Goal: Transaction & Acquisition: Purchase product/service

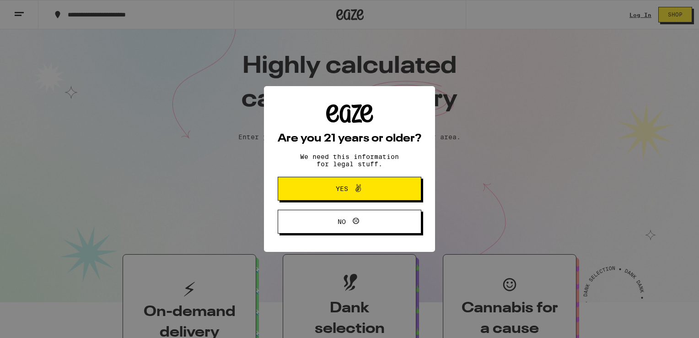
click at [346, 189] on span "Yes" at bounding box center [342, 188] width 12 height 6
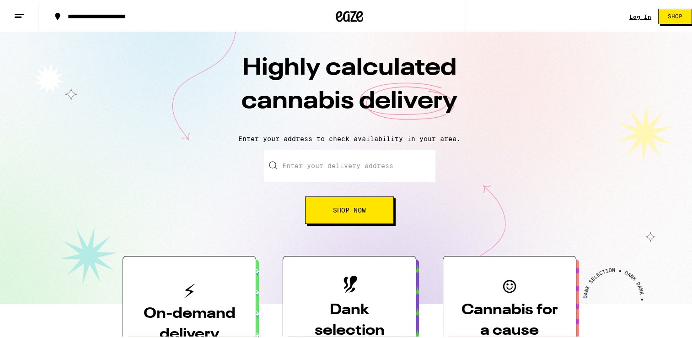
click at [348, 176] on input "Enter your delivery address" at bounding box center [350, 164] width 172 height 32
click at [362, 206] on span "Shop Now" at bounding box center [349, 208] width 33 height 6
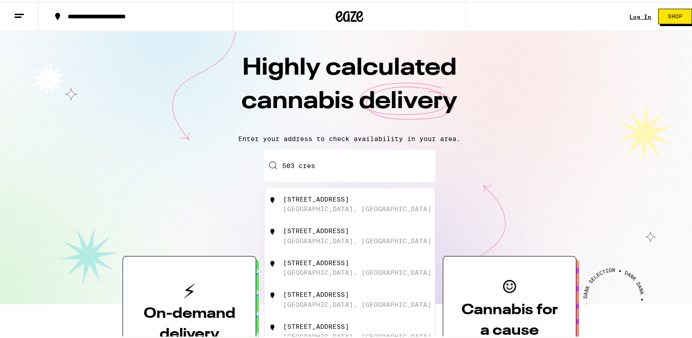
click at [349, 228] on div "[STREET_ADDRESS]" at bounding box center [316, 228] width 66 height 7
type input "[STREET_ADDRESS]"
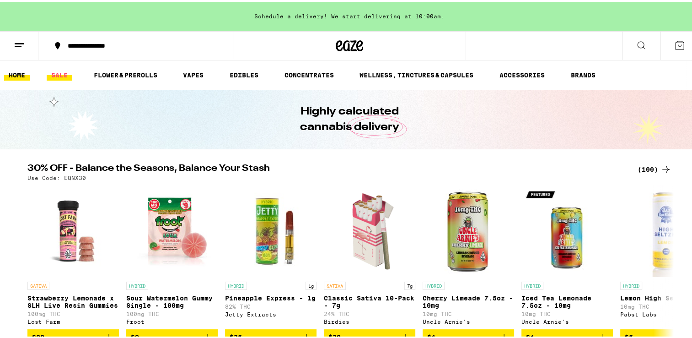
click at [56, 73] on link "SALE" at bounding box center [60, 73] width 26 height 11
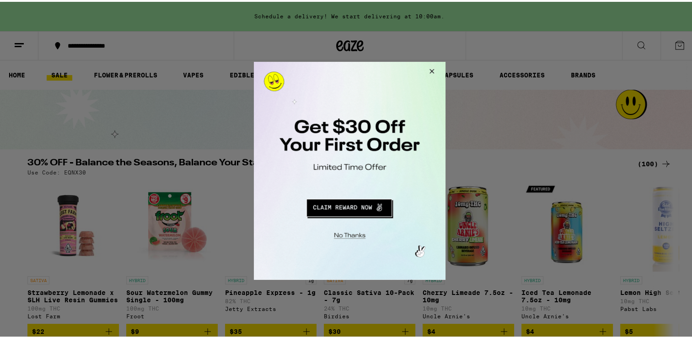
drag, startPoint x: 434, startPoint y: 72, endPoint x: 727, endPoint y: 146, distance: 302.6
click at [434, 72] on button "Close Modal" at bounding box center [430, 72] width 25 height 22
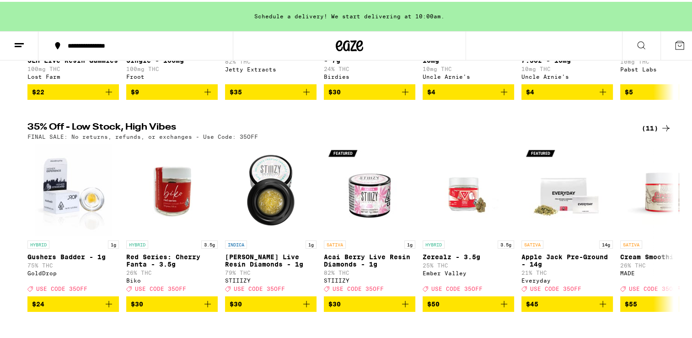
scroll to position [244, 0]
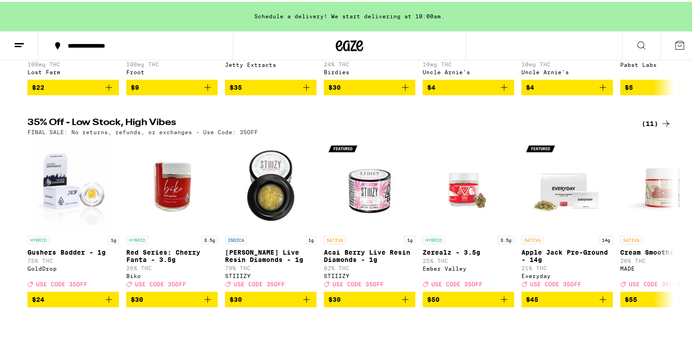
click at [663, 125] on icon at bounding box center [666, 122] width 7 height 6
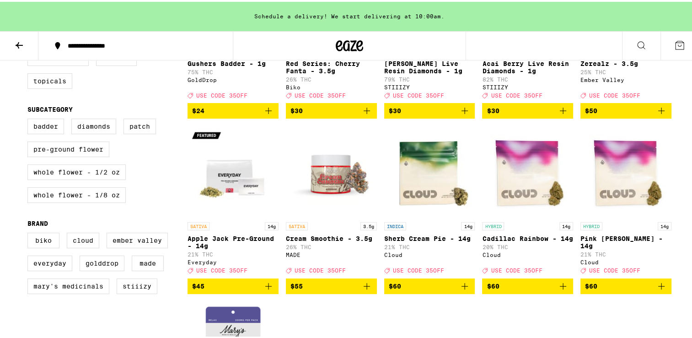
scroll to position [183, 0]
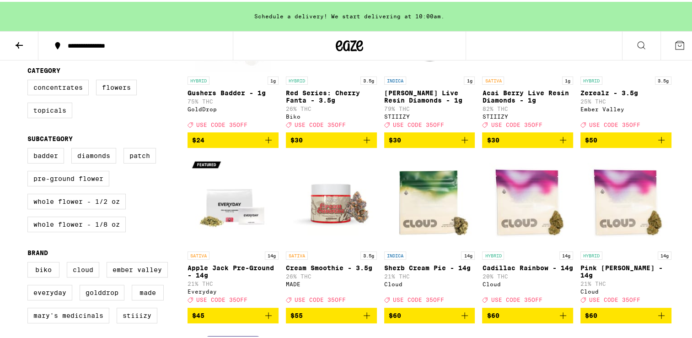
click at [15, 43] on icon at bounding box center [19, 43] width 11 height 11
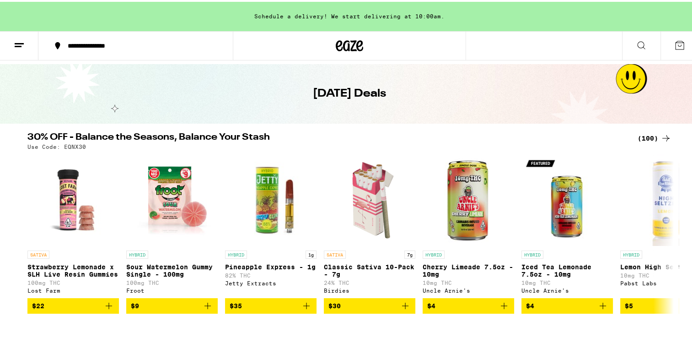
scroll to position [61, 0]
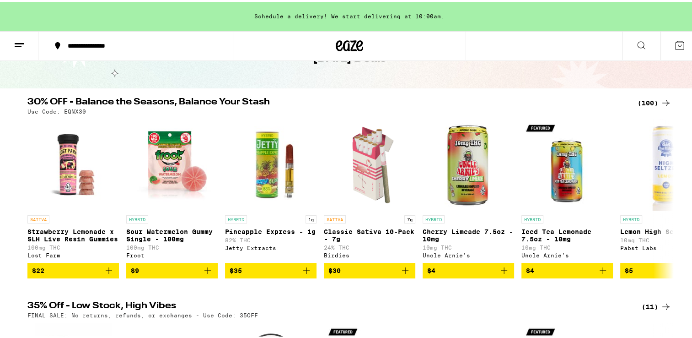
click at [662, 102] on icon at bounding box center [666, 101] width 11 height 11
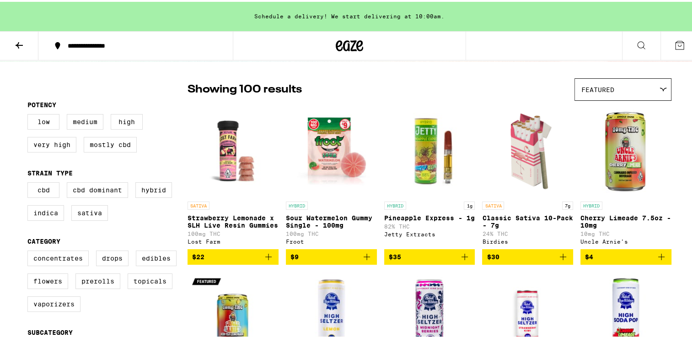
scroll to position [61, 0]
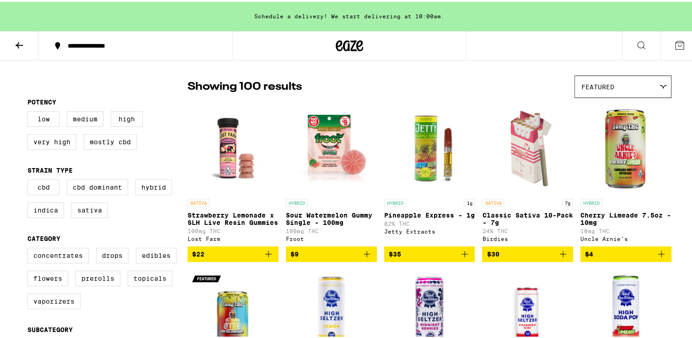
click at [20, 43] on icon at bounding box center [19, 43] width 7 height 6
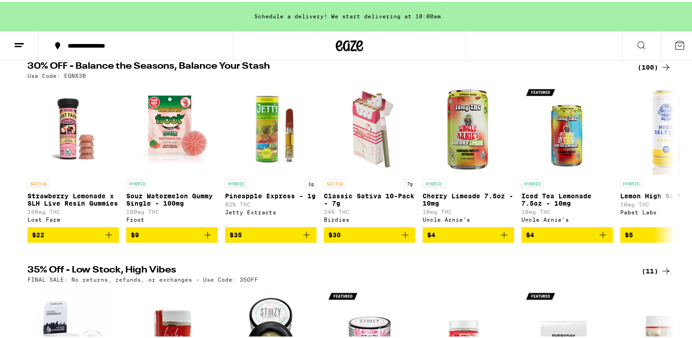
scroll to position [122, 0]
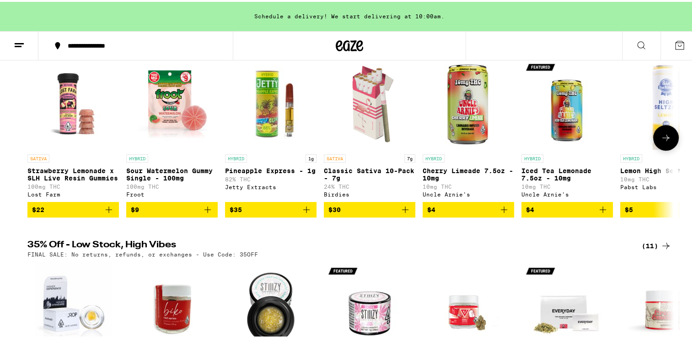
click at [661, 140] on icon at bounding box center [666, 135] width 11 height 11
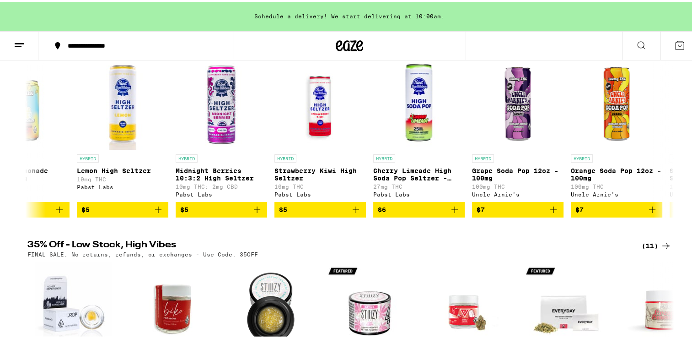
scroll to position [0, 544]
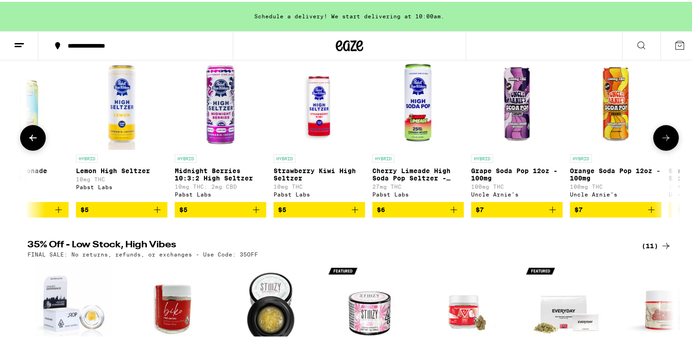
click at [31, 140] on icon at bounding box center [32, 135] width 11 height 11
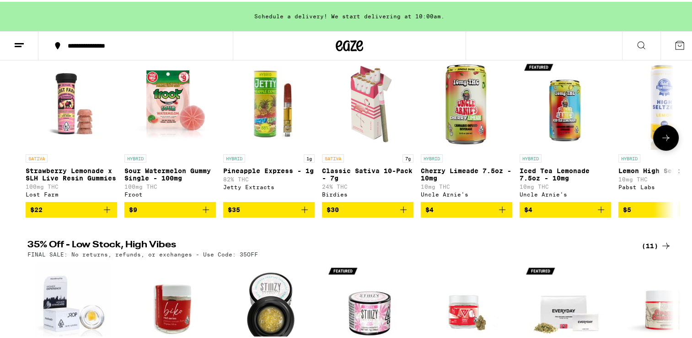
scroll to position [0, 0]
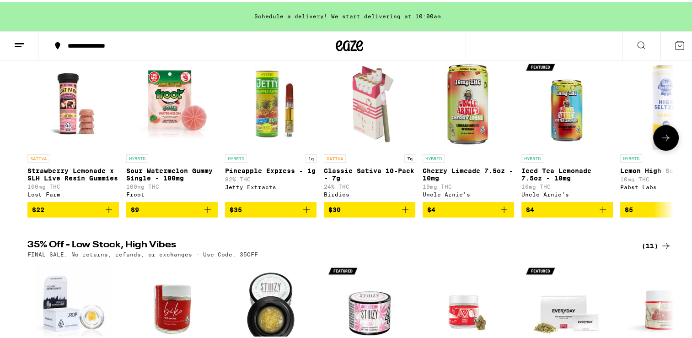
click at [301, 212] on icon "Add to bag" at bounding box center [306, 207] width 11 height 11
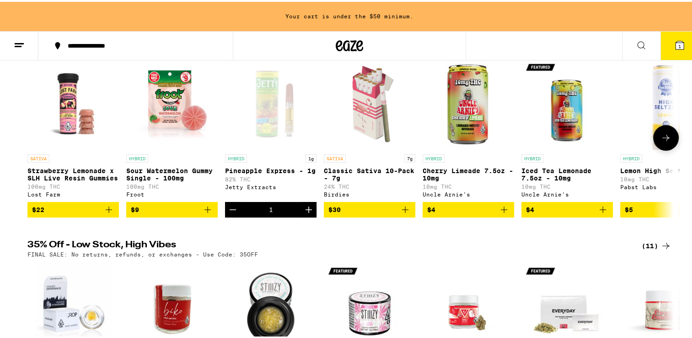
click at [661, 140] on icon at bounding box center [666, 135] width 11 height 11
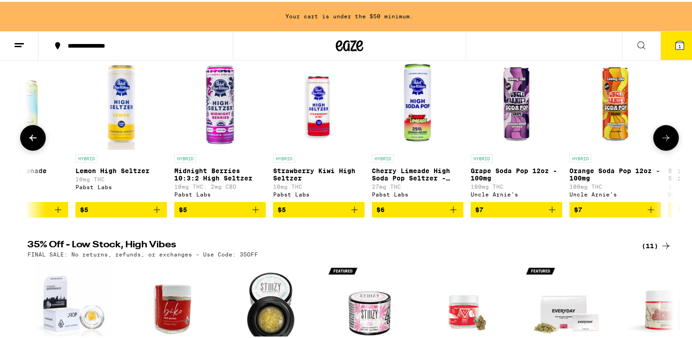
click at [661, 140] on icon at bounding box center [666, 135] width 11 height 11
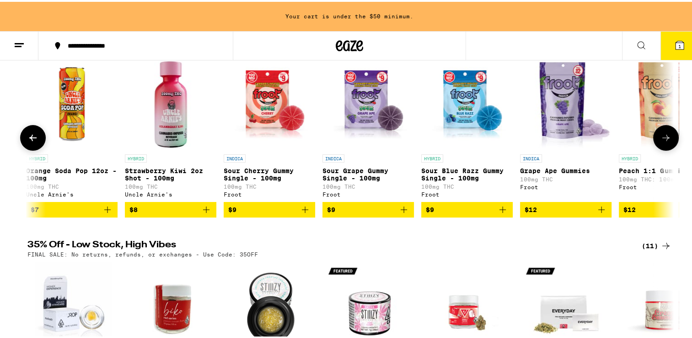
scroll to position [0, 1089]
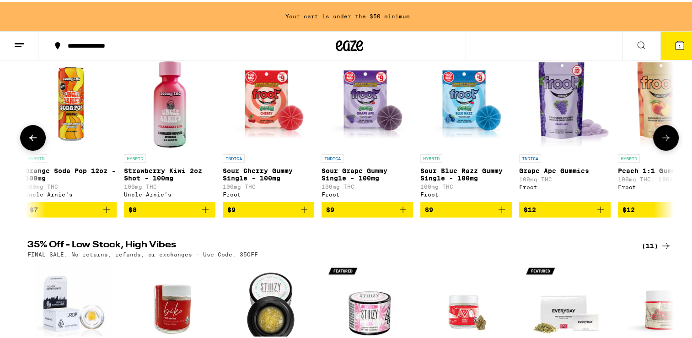
click at [661, 140] on icon at bounding box center [666, 135] width 11 height 11
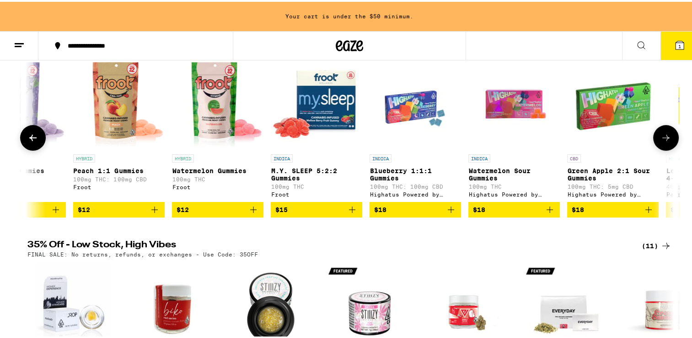
click at [661, 140] on icon at bounding box center [666, 135] width 11 height 11
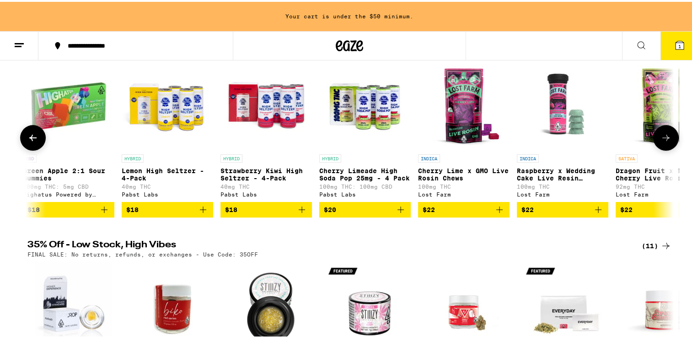
click at [661, 140] on icon at bounding box center [666, 135] width 11 height 11
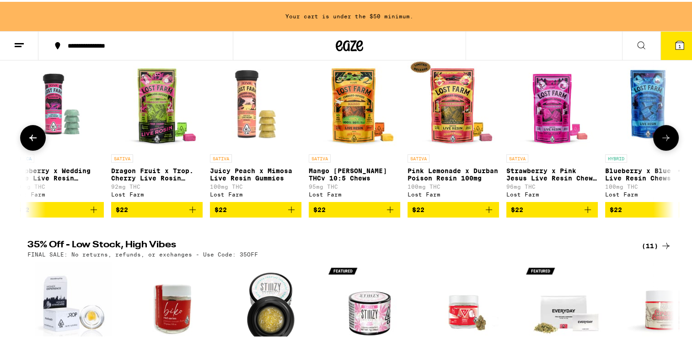
scroll to position [0, 2723]
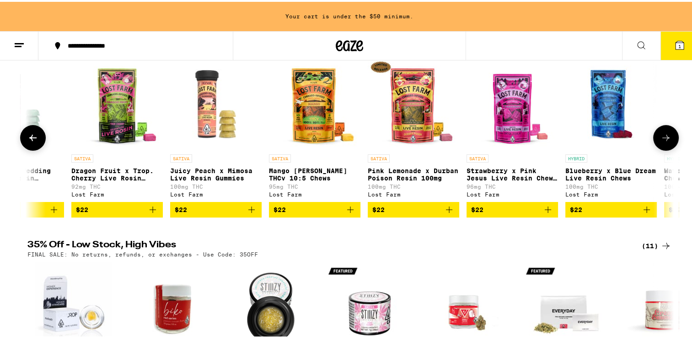
click at [661, 140] on icon at bounding box center [666, 135] width 11 height 11
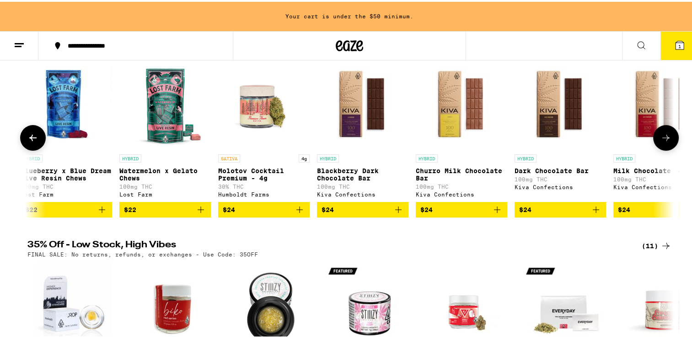
click at [661, 140] on icon at bounding box center [666, 135] width 11 height 11
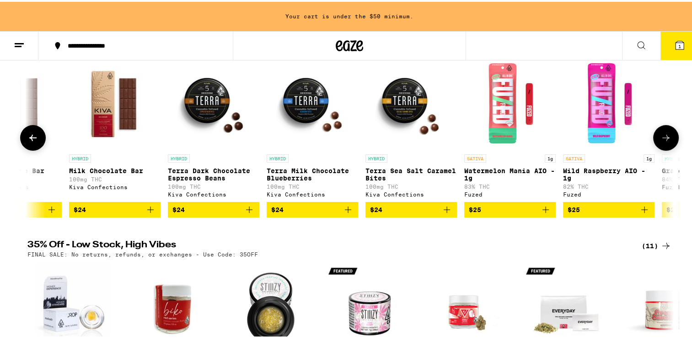
click at [661, 140] on icon at bounding box center [666, 135] width 11 height 11
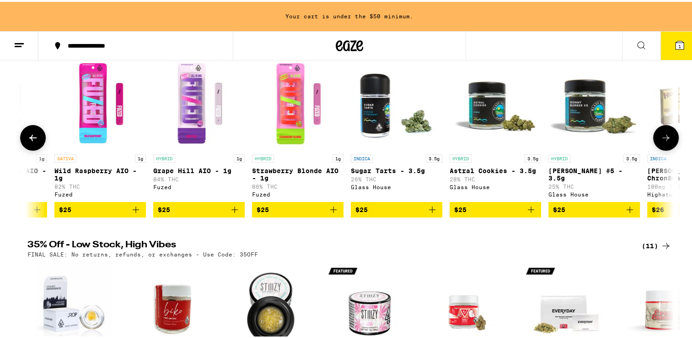
scroll to position [0, 4358]
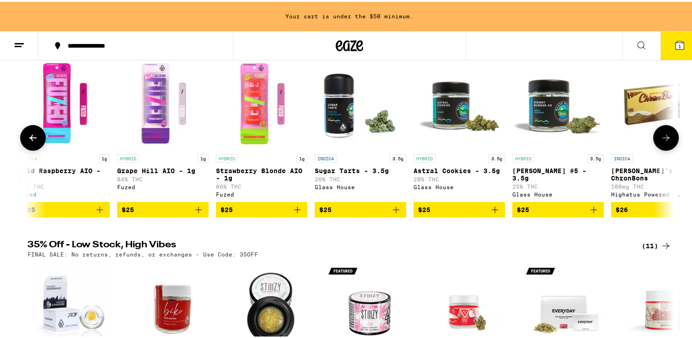
click at [664, 139] on icon at bounding box center [666, 136] width 7 height 6
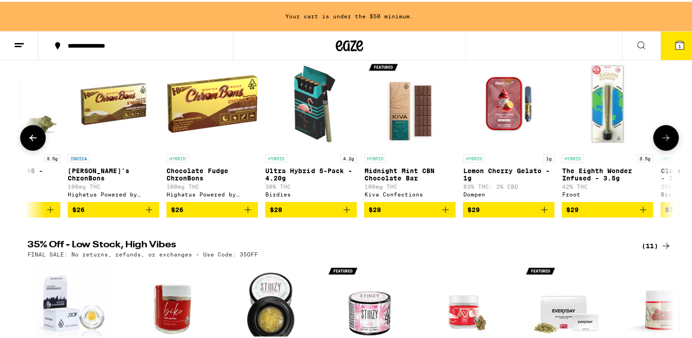
scroll to position [0, 4902]
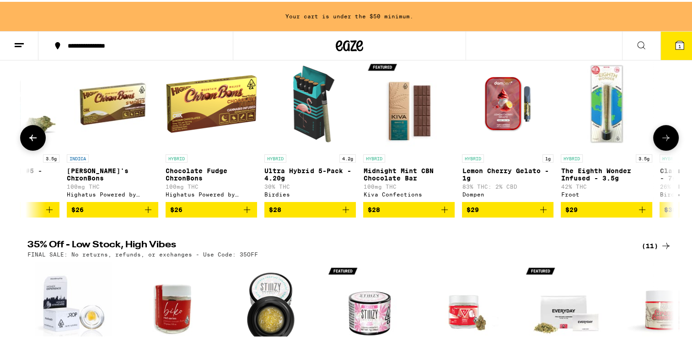
click at [664, 139] on icon at bounding box center [666, 136] width 7 height 6
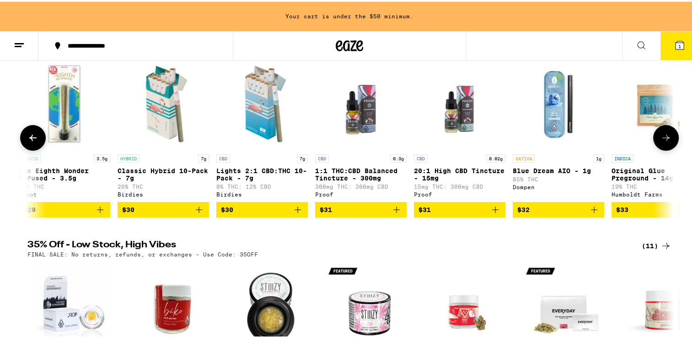
scroll to position [0, 5446]
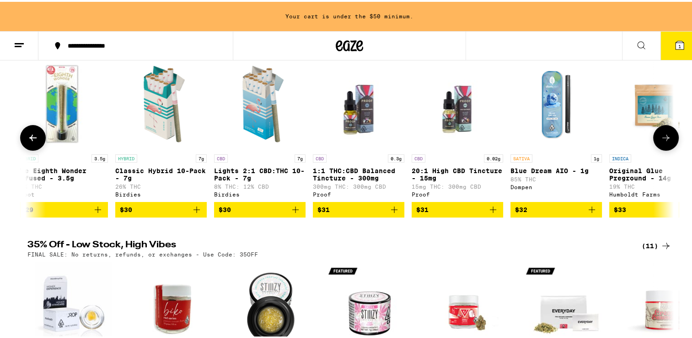
click at [664, 139] on icon at bounding box center [666, 136] width 7 height 6
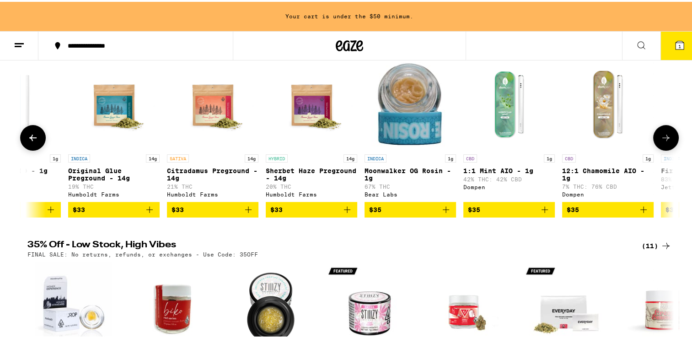
scroll to position [0, 5991]
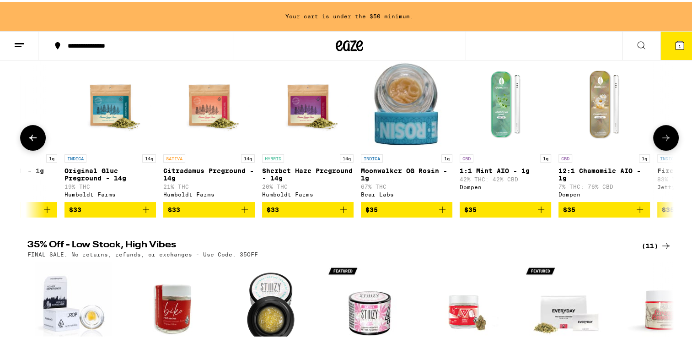
click at [664, 139] on icon at bounding box center [666, 136] width 7 height 6
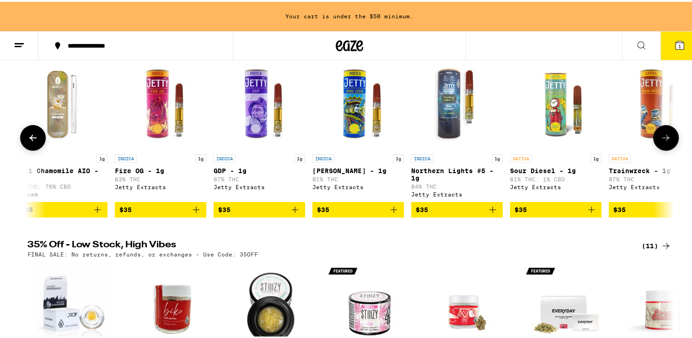
scroll to position [0, 6536]
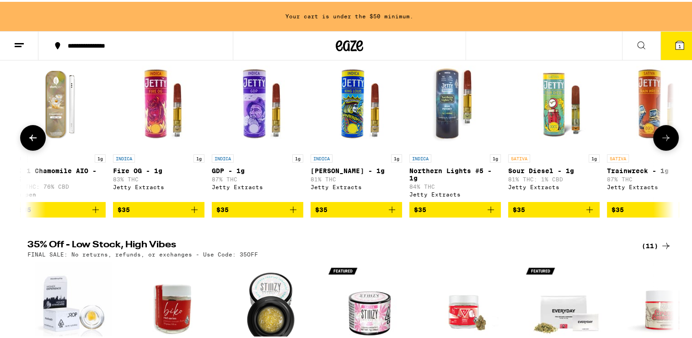
click at [191, 211] on icon "Add to bag" at bounding box center [194, 208] width 6 height 6
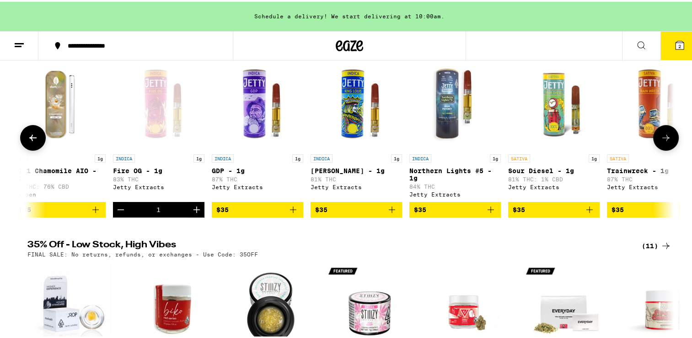
click at [665, 137] on icon at bounding box center [666, 135] width 11 height 11
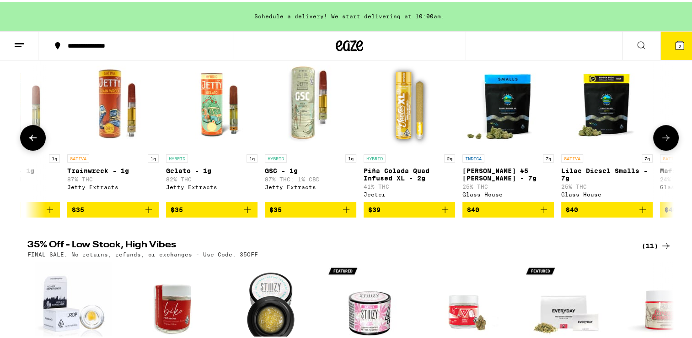
scroll to position [0, 7081]
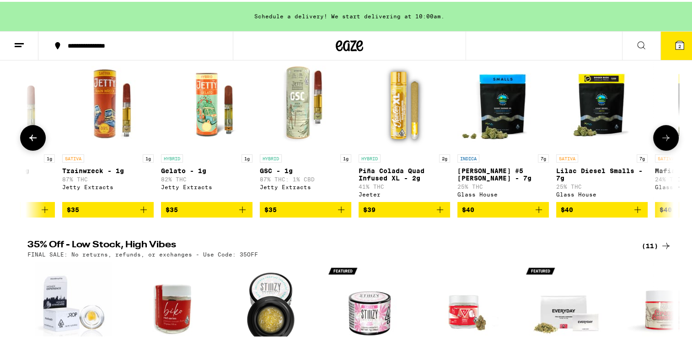
click at [237, 210] on icon "Add to bag" at bounding box center [242, 207] width 11 height 11
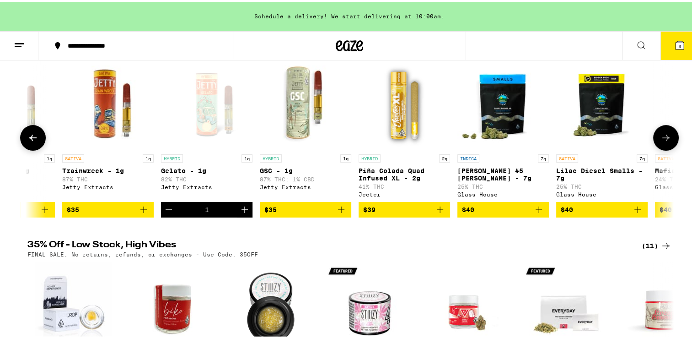
click at [661, 141] on icon at bounding box center [666, 135] width 11 height 11
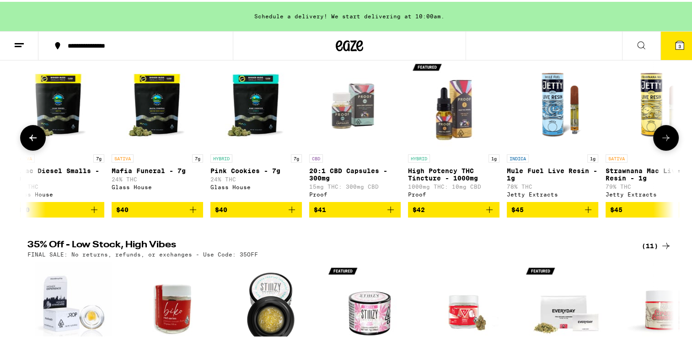
scroll to position [0, 7625]
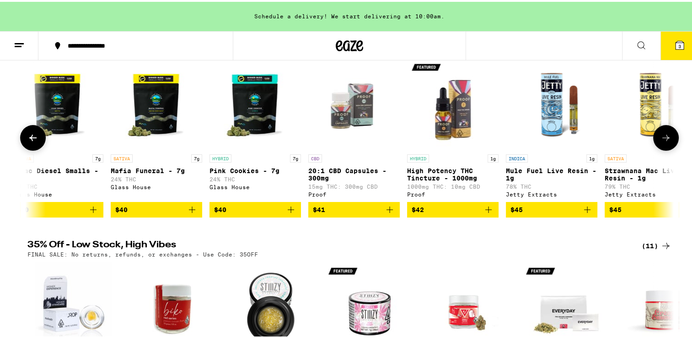
click at [661, 141] on icon at bounding box center [666, 135] width 11 height 11
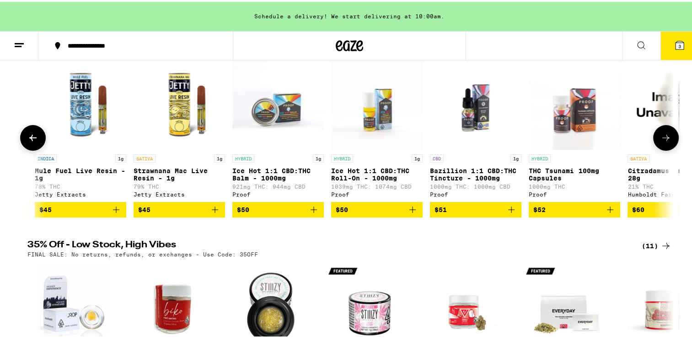
scroll to position [0, 8170]
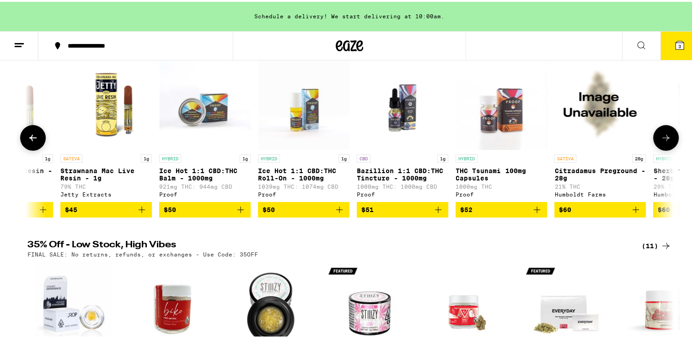
click at [661, 141] on icon at bounding box center [666, 135] width 11 height 11
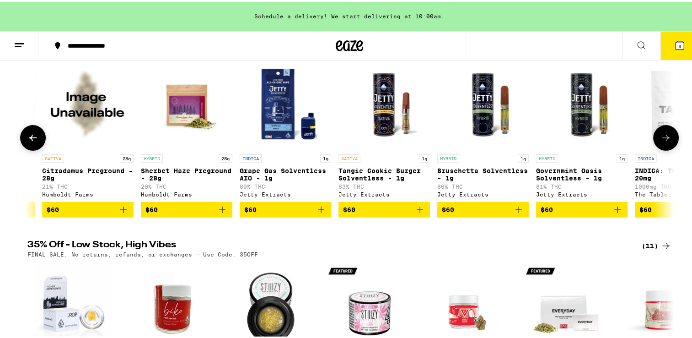
scroll to position [0, 8715]
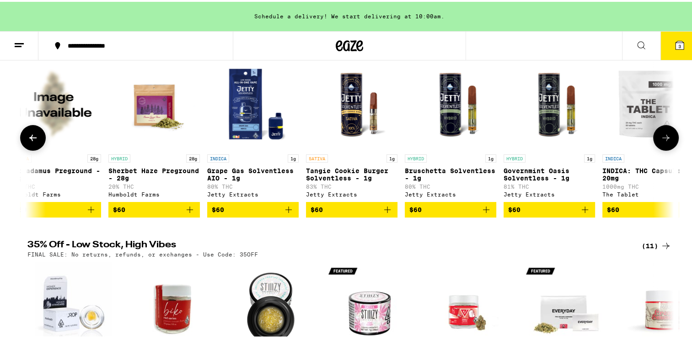
click at [661, 141] on icon at bounding box center [666, 135] width 11 height 11
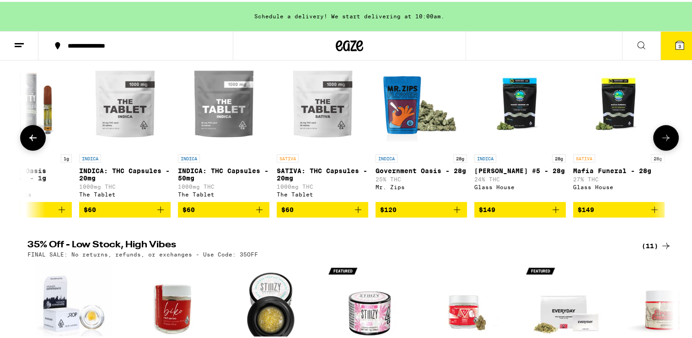
scroll to position [0, 9238]
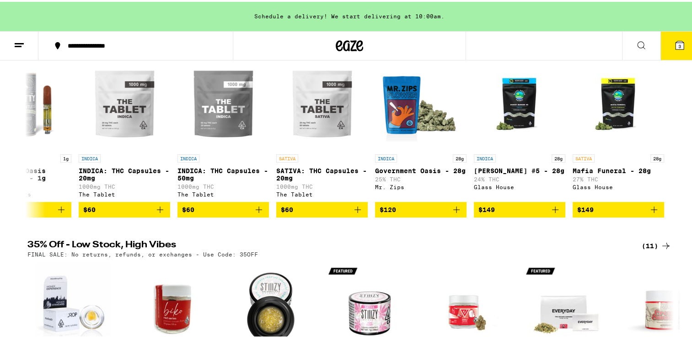
click at [678, 49] on button "3" at bounding box center [680, 44] width 38 height 28
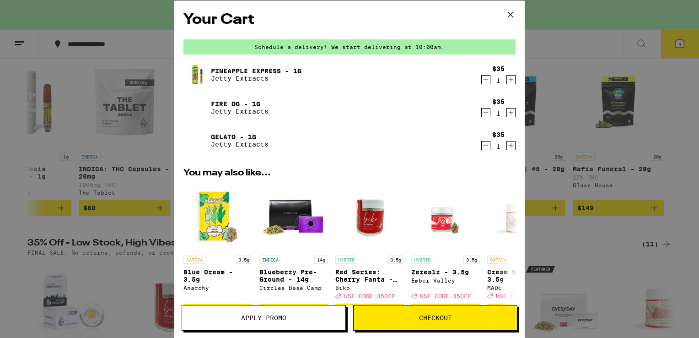
click at [249, 318] on span "Apply Promo" at bounding box center [263, 317] width 45 height 6
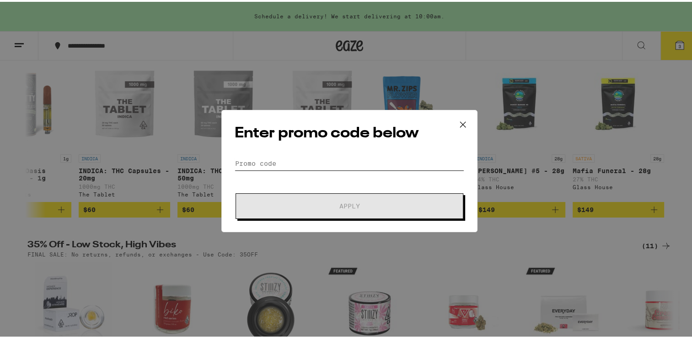
click at [354, 164] on input "Promo Code" at bounding box center [350, 162] width 230 height 14
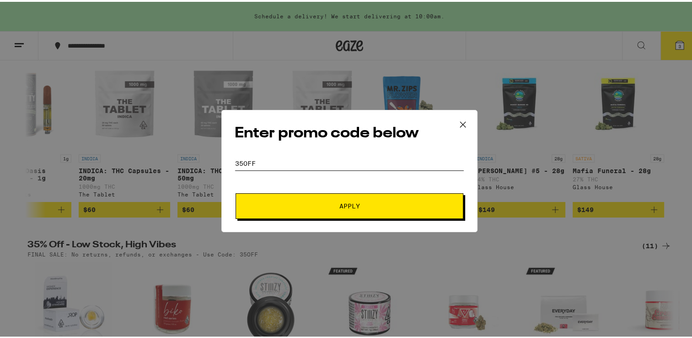
type input "35off"
click at [316, 214] on button "Apply" at bounding box center [350, 204] width 228 height 26
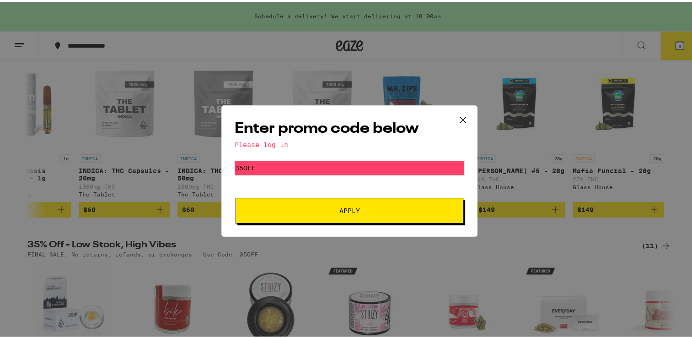
click at [462, 118] on icon at bounding box center [463, 118] width 14 height 14
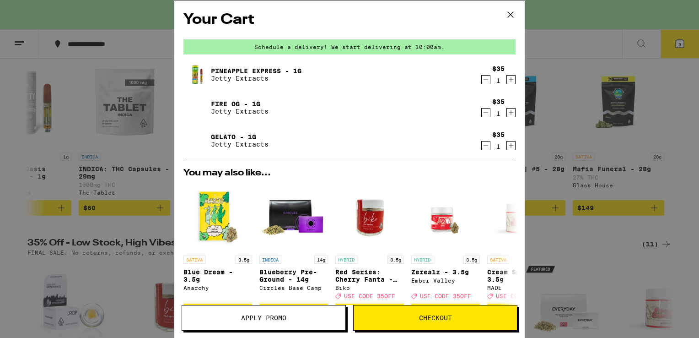
click at [507, 13] on icon at bounding box center [511, 15] width 14 height 14
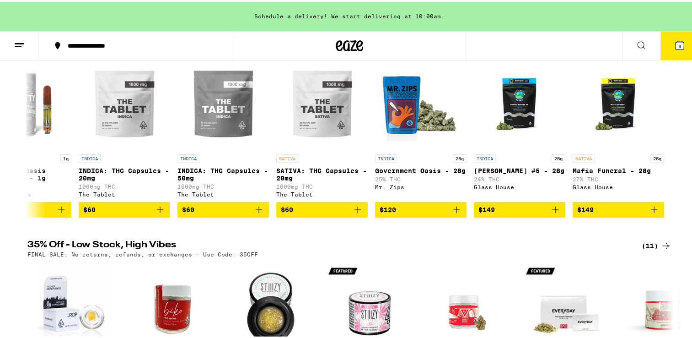
click at [678, 41] on icon at bounding box center [679, 43] width 11 height 11
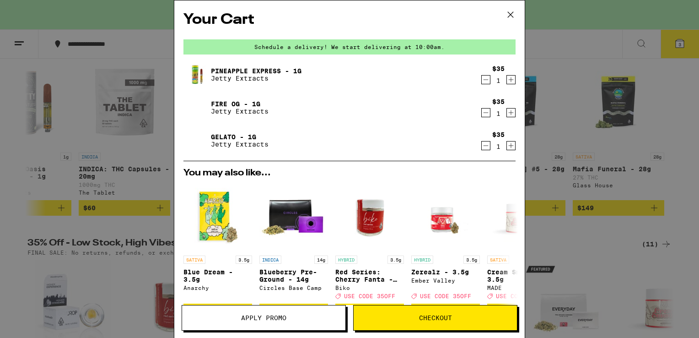
click at [482, 81] on icon "Decrement" at bounding box center [486, 79] width 8 height 11
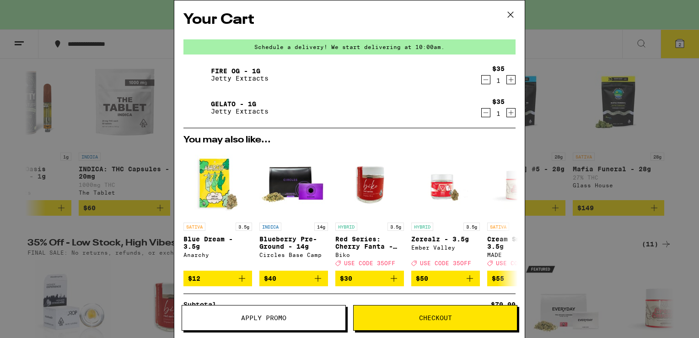
click at [509, 14] on icon at bounding box center [511, 15] width 14 height 14
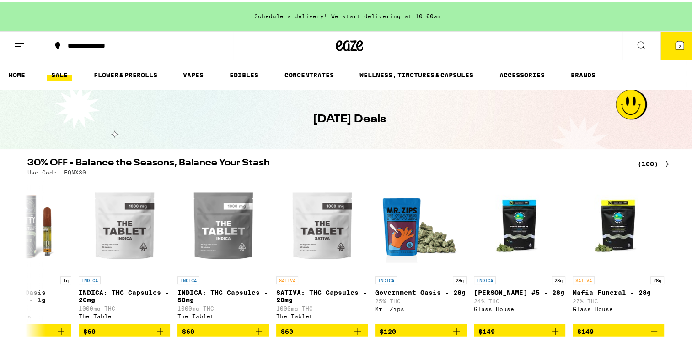
click at [637, 41] on icon at bounding box center [641, 43] width 11 height 11
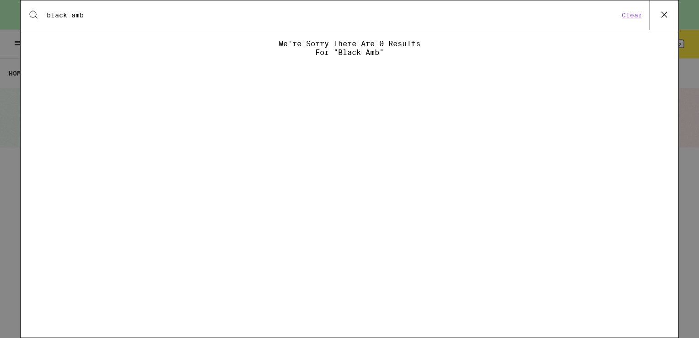
type input "black amb"
click at [670, 16] on icon at bounding box center [664, 15] width 14 height 14
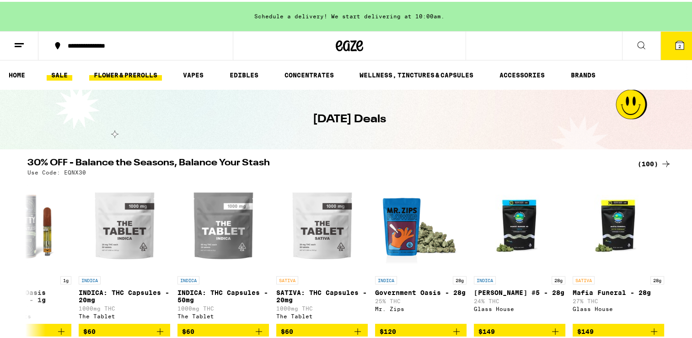
click at [99, 73] on link "FLOWER & PREROLLS" at bounding box center [125, 73] width 73 height 11
click at [132, 72] on link "FLOWER & PREROLLS" at bounding box center [125, 73] width 73 height 11
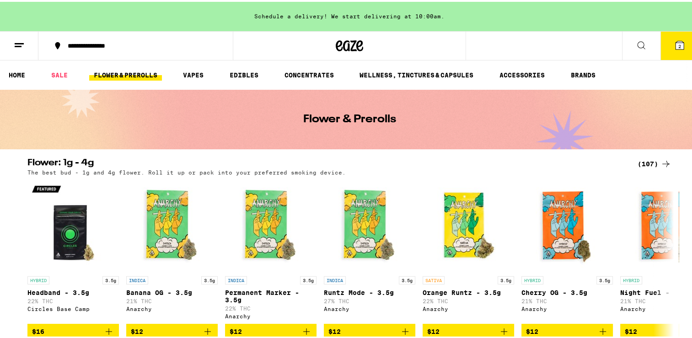
click at [636, 43] on icon at bounding box center [641, 43] width 11 height 11
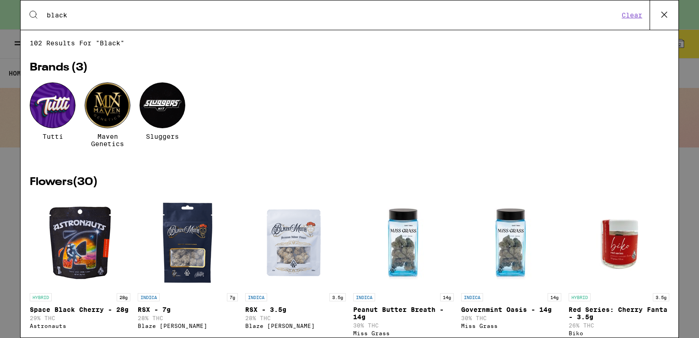
click at [484, 32] on div "102 results for "black" Brands ( 3 ) Tutti Maven Genetics Sluggers Flowers ( 30…" at bounding box center [350, 183] width 658 height 307
click at [84, 17] on input "black" at bounding box center [332, 15] width 573 height 8
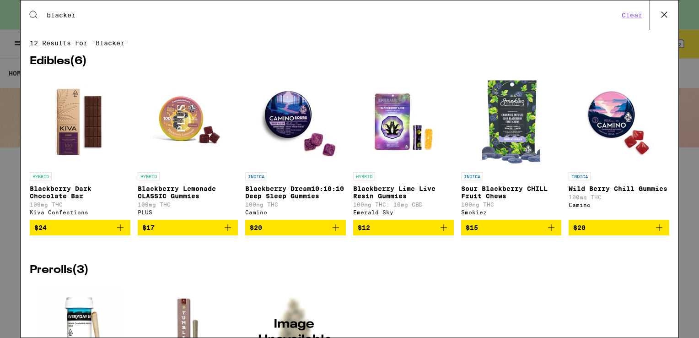
type input "blacker"
click at [639, 17] on button "Clear" at bounding box center [632, 15] width 26 height 8
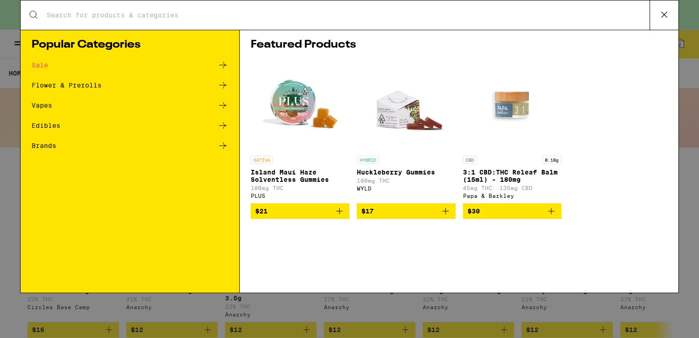
click at [664, 14] on icon at bounding box center [664, 14] width 5 height 5
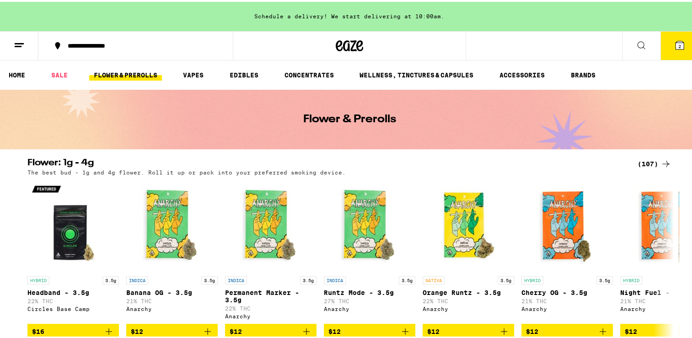
click at [678, 46] on icon at bounding box center [679, 43] width 11 height 11
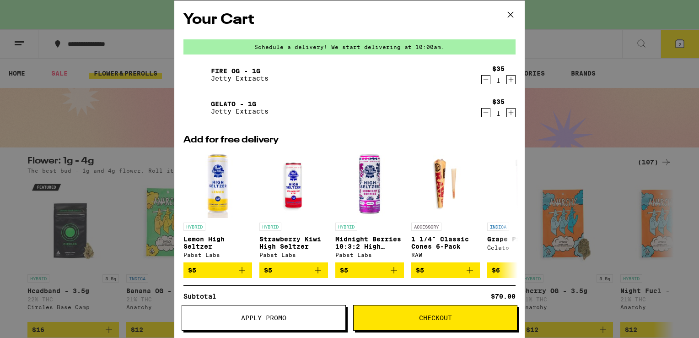
click at [482, 116] on icon "Decrement" at bounding box center [486, 112] width 8 height 11
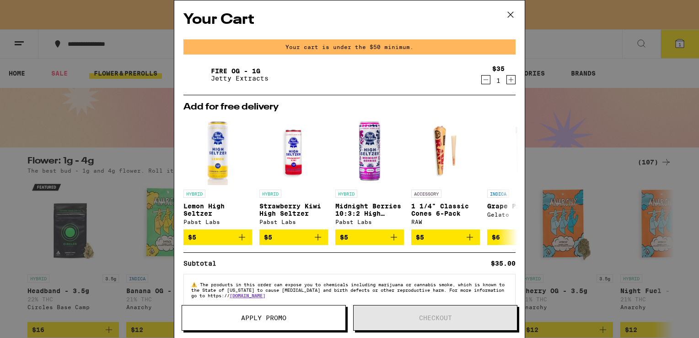
click at [482, 81] on icon "Decrement" at bounding box center [486, 79] width 8 height 11
